Goal: Transaction & Acquisition: Purchase product/service

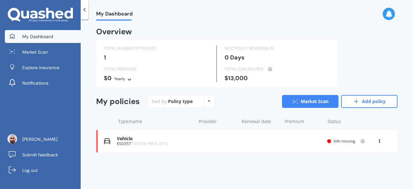
click at [378, 139] on icon at bounding box center [379, 140] width 5 height 4
click at [365, 166] on div "Delete" at bounding box center [365, 166] width 64 height 13
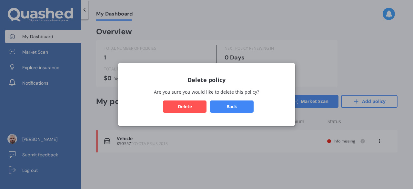
click at [183, 103] on button "Delete" at bounding box center [185, 106] width 44 height 12
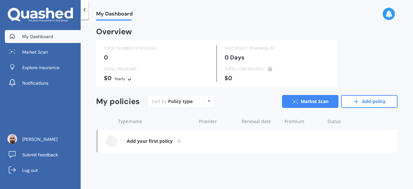
click at [182, 137] on link "Add your first policy" at bounding box center [248, 141] width 300 height 23
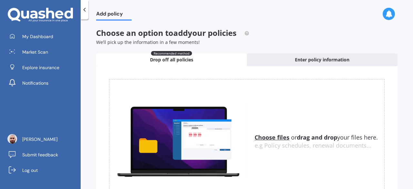
click at [269, 138] on u "Choose files" at bounding box center [271, 137] width 35 height 8
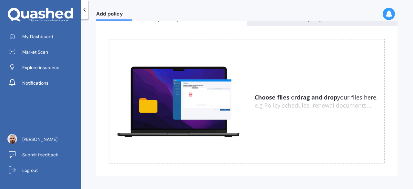
scroll to position [46, 0]
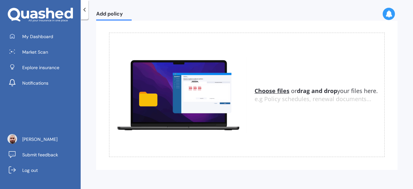
click at [272, 90] on u "Choose files" at bounding box center [271, 91] width 35 height 8
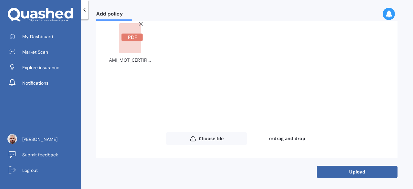
scroll to position [59, 0]
click at [356, 172] on button "Upload" at bounding box center [357, 171] width 81 height 12
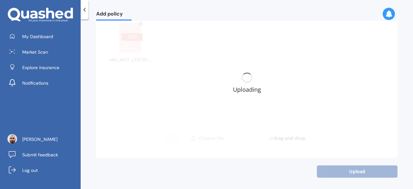
scroll to position [0, 0]
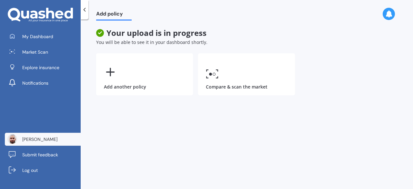
click at [38, 139] on span "[PERSON_NAME]" at bounding box center [39, 139] width 35 height 6
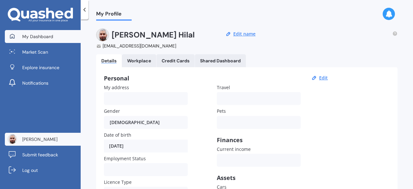
click at [35, 38] on span "My Dashboard" at bounding box center [37, 36] width 31 height 6
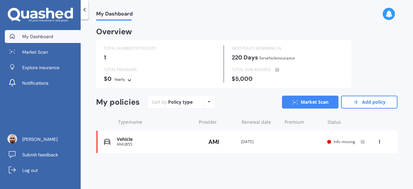
click at [382, 142] on div "View option View policy Delete" at bounding box center [380, 141] width 6 height 6
click at [371, 154] on div "View policy" at bounding box center [365, 153] width 64 height 13
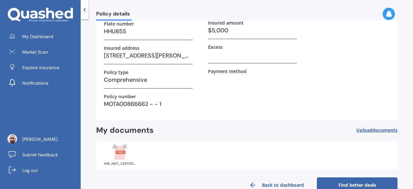
scroll to position [83, 0]
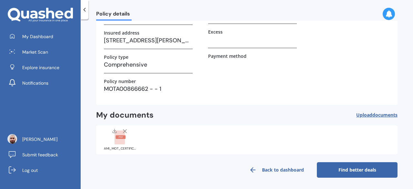
click at [347, 170] on link "Find better deals" at bounding box center [357, 169] width 81 height 15
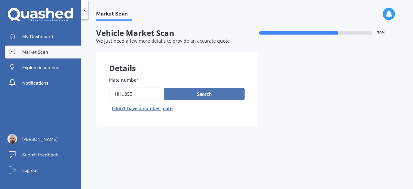
click at [214, 91] on button "Search" at bounding box center [204, 94] width 81 height 12
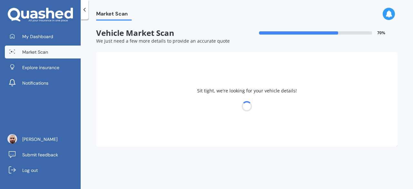
select select "TOYOTA"
select select "WISH"
select select "21"
select select "01"
select select "1995"
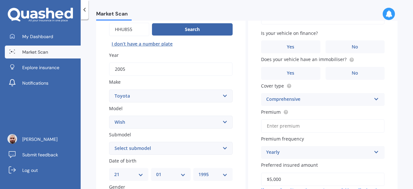
scroll to position [129, 0]
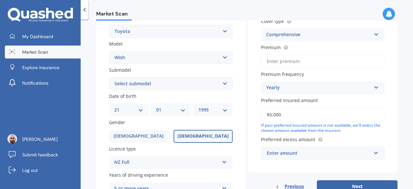
click at [181, 86] on select "Select submodel (All)" at bounding box center [171, 83] width 124 height 13
click at [141, 111] on select "DD 01 02 03 04 05 06 07 08 09 10 11 12 13 14 15 16 17 18 19 20 21 22 23 24 25 2…" at bounding box center [128, 109] width 29 height 7
select select "30"
click at [114, 107] on select "DD 01 02 03 04 05 06 07 08 09 10 11 12 13 14 15 16 17 18 19 20 21 22 23 24 25 2…" at bounding box center [128, 109] width 29 height 7
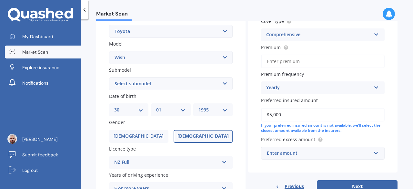
click at [162, 108] on select "MM 01 02 03 04 05 06 07 08 09 10 11 12" at bounding box center [170, 109] width 29 height 7
select select "06"
click at [156, 107] on select "MM 01 02 03 04 05 06 07 08 09 10 11 12" at bounding box center [170, 109] width 29 height 7
click at [213, 108] on select "YYYY 2025 2024 2023 2022 2021 2020 2019 2018 2017 2016 2015 2014 2013 2012 2011…" at bounding box center [212, 109] width 29 height 7
select select "1985"
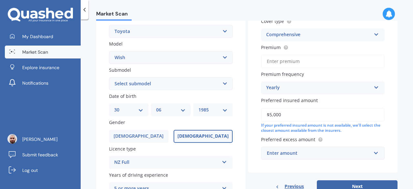
click at [198, 107] on select "YYYY 2025 2024 2023 2022 2021 2020 2019 2018 2017 2016 2015 2014 2013 2012 2011…" at bounding box center [212, 109] width 29 height 7
click at [146, 136] on label "[DEMOGRAPHIC_DATA]" at bounding box center [138, 136] width 59 height 13
click at [0, 0] on input "[DEMOGRAPHIC_DATA]" at bounding box center [0, 0] width 0 height 0
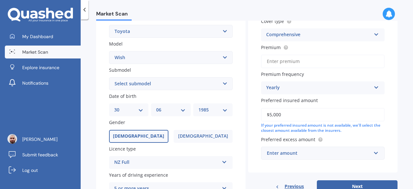
scroll to position [192, 0]
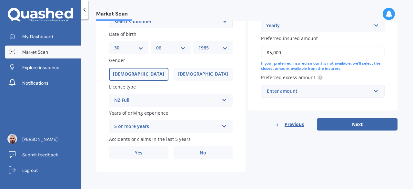
click at [179, 127] on div "5 or more years" at bounding box center [166, 127] width 105 height 8
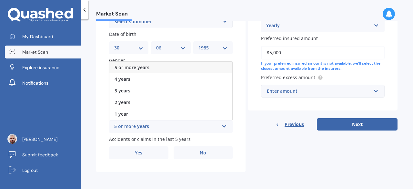
click at [179, 127] on div "5 or more years" at bounding box center [166, 127] width 105 height 8
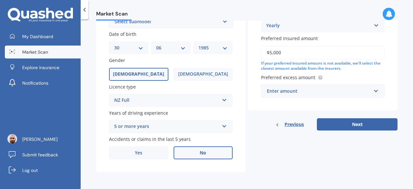
click at [200, 152] on span "No" at bounding box center [203, 152] width 6 height 5
click at [0, 0] on input "No" at bounding box center [0, 0] width 0 height 0
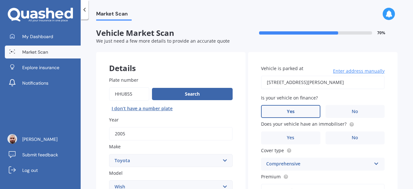
scroll to position [65, 0]
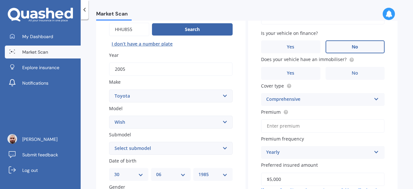
click at [364, 49] on label "No" at bounding box center [354, 46] width 59 height 13
click at [0, 0] on input "No" at bounding box center [0, 0] width 0 height 0
click at [343, 76] on label "No" at bounding box center [354, 73] width 59 height 13
click at [0, 0] on input "No" at bounding box center [0, 0] width 0 height 0
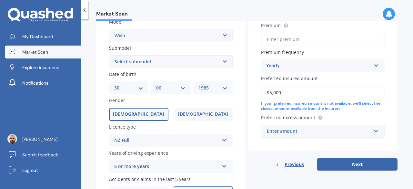
scroll to position [161, 0]
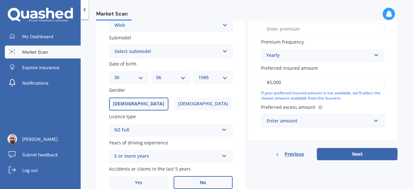
click at [373, 55] on icon at bounding box center [375, 54] width 5 height 5
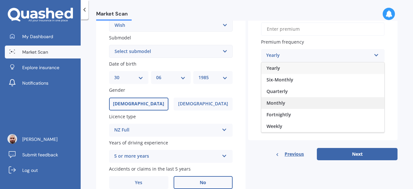
click at [284, 103] on div "Monthly" at bounding box center [322, 103] width 123 height 12
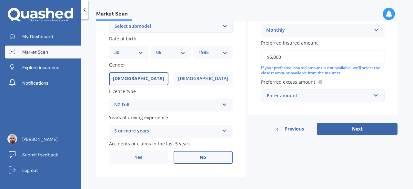
scroll to position [192, 0]
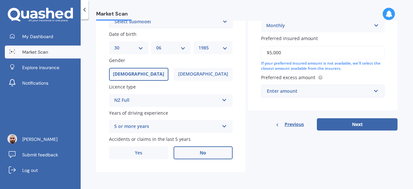
click at [305, 90] on div "Enter amount" at bounding box center [319, 90] width 104 height 7
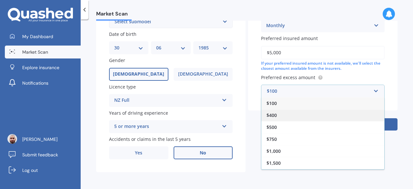
click at [280, 115] on div "$400" at bounding box center [322, 115] width 123 height 12
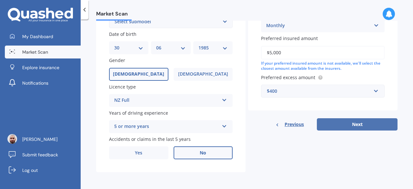
click at [351, 128] on button "Next" at bounding box center [357, 124] width 81 height 12
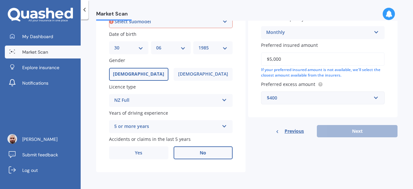
scroll to position [85, 0]
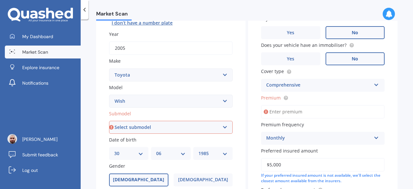
click at [283, 109] on input "Premium" at bounding box center [323, 112] width 124 height 14
type input "$55.00"
click at [395, 102] on div "Market Scan Vehicle Market Scan 70 % We just need a few more details to provide…" at bounding box center [247, 105] width 332 height 169
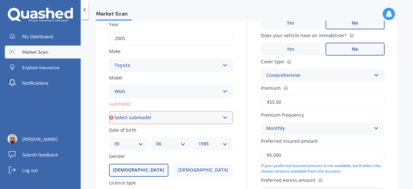
scroll to position [192, 0]
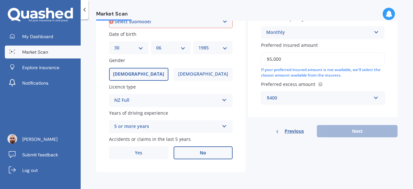
click at [337, 128] on div "Previous Next" at bounding box center [322, 131] width 149 height 12
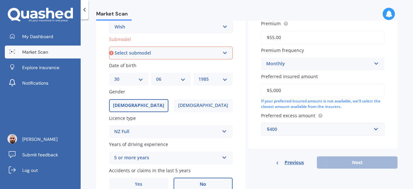
click at [294, 35] on input "$55.00" at bounding box center [323, 38] width 124 height 14
click at [299, 91] on input "$5,000" at bounding box center [323, 91] width 124 height 14
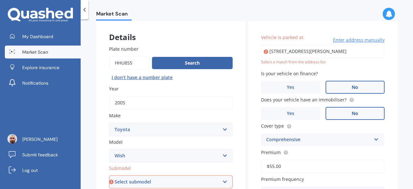
scroll to position [31, 0]
click at [275, 52] on input "[STREET_ADDRESS][PERSON_NAME]" at bounding box center [323, 52] width 124 height 14
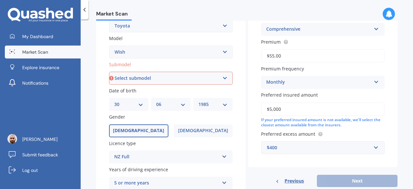
scroll to position [192, 0]
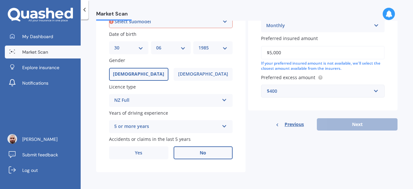
click at [344, 123] on div "Previous Next" at bounding box center [322, 124] width 149 height 12
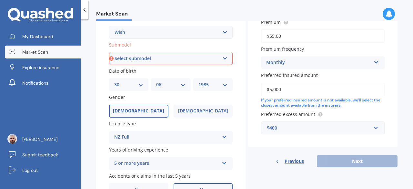
scroll to position [31, 0]
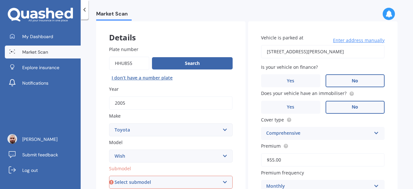
click at [267, 51] on input "[STREET_ADDRESS][PERSON_NAME]" at bounding box center [323, 52] width 124 height 14
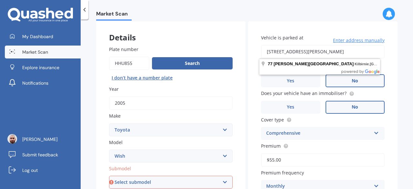
click at [267, 51] on input "[STREET_ADDRESS][PERSON_NAME]" at bounding box center [323, 52] width 124 height 14
click at [266, 51] on input "[STREET_ADDRESS][PERSON_NAME]" at bounding box center [323, 52] width 124 height 14
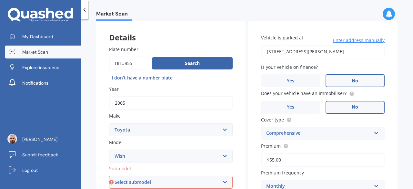
click at [276, 50] on input "[STREET_ADDRESS][PERSON_NAME]" at bounding box center [323, 52] width 124 height 14
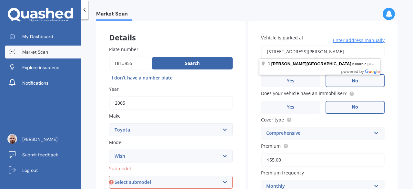
click at [265, 51] on input "[STREET_ADDRESS][PERSON_NAME]" at bounding box center [323, 52] width 124 height 14
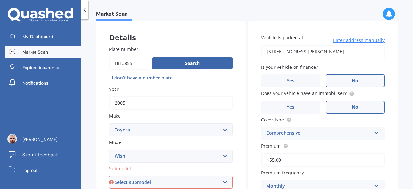
type input "[STREET_ADDRESS][PERSON_NAME]"
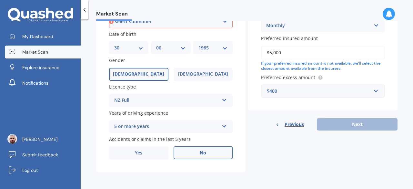
scroll to position [127, 0]
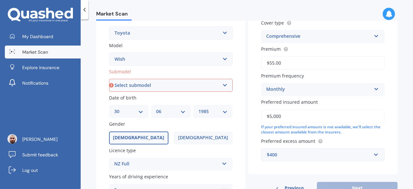
click at [147, 84] on select "Select submodel (All)" at bounding box center [171, 85] width 124 height 13
select select "(ALL)"
click at [109, 79] on select "Select submodel (All)" at bounding box center [171, 85] width 124 height 13
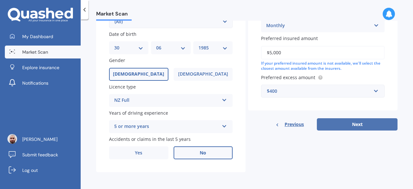
click at [358, 120] on button "Next" at bounding box center [357, 124] width 81 height 12
select select "30"
select select "06"
select select "1985"
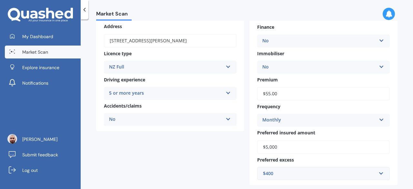
scroll to position [198, 0]
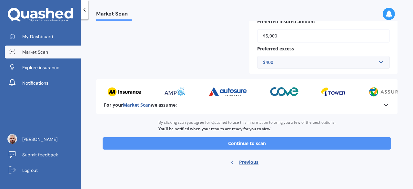
click at [257, 143] on button "Continue to scan" at bounding box center [247, 143] width 288 height 12
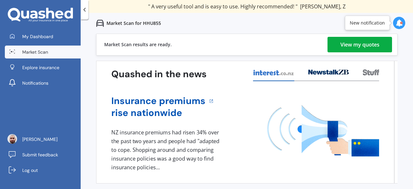
click at [366, 44] on div "View my quotes" at bounding box center [359, 44] width 39 height 15
